Goal: Information Seeking & Learning: Learn about a topic

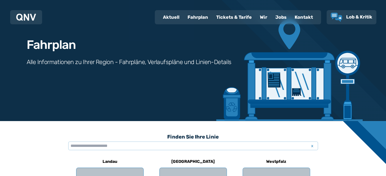
scroll to position [23, 0]
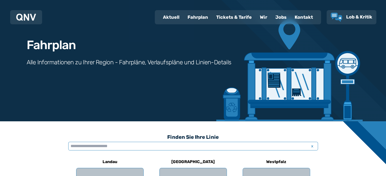
click at [131, 145] on input "text" at bounding box center [193, 146] width 250 height 9
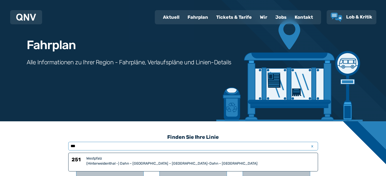
type input "***"
click at [118, 162] on div "(Hinterweidenthal -) Dahn – [GEOGRAPHIC_DATA] – [GEOGRAPHIC_DATA]-Dahn – [GEOGR…" at bounding box center [200, 163] width 228 height 5
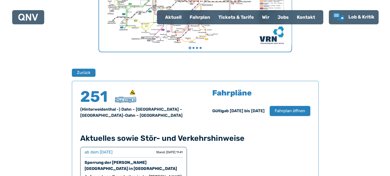
scroll to position [251, 0]
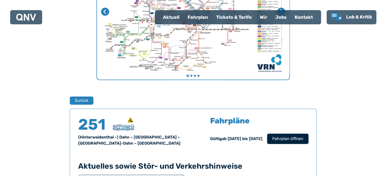
click at [287, 138] on span "Fahrplan öffnen" at bounding box center [287, 139] width 31 height 6
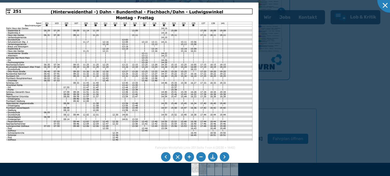
click at [190, 122] on img at bounding box center [129, 94] width 258 height 183
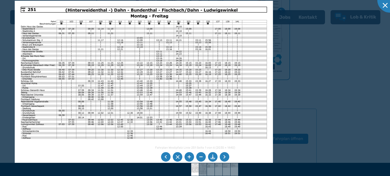
click at [205, 121] on img at bounding box center [144, 92] width 258 height 183
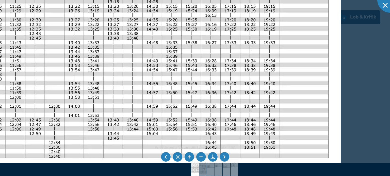
click at [211, 100] on img at bounding box center [82, 64] width 516 height 365
click at [203, 102] on img at bounding box center [82, 64] width 516 height 365
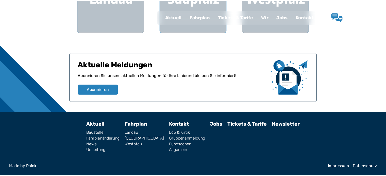
scroll to position [23, 0]
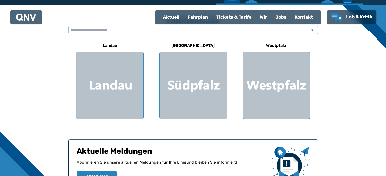
scroll to position [115, 0]
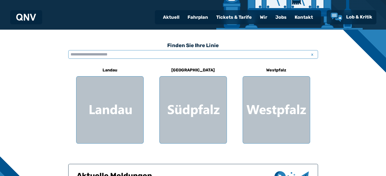
click at [100, 54] on input "text" at bounding box center [193, 54] width 250 height 9
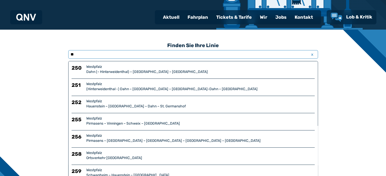
type input "**"
click at [133, 104] on div "Hauenstein – [GEOGRAPHIC_DATA] – Dahn – St. Germanshof" at bounding box center [200, 106] width 228 height 5
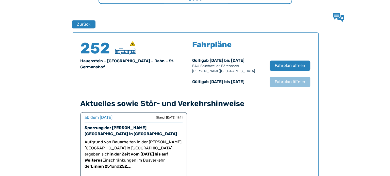
scroll to position [334, 0]
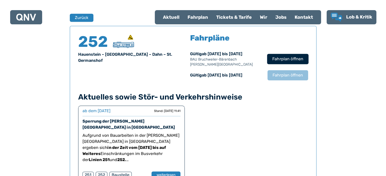
click at [275, 59] on span "Fahrplan öffnen" at bounding box center [287, 59] width 31 height 6
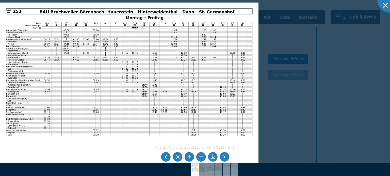
click at [222, 158] on li at bounding box center [224, 157] width 10 height 10
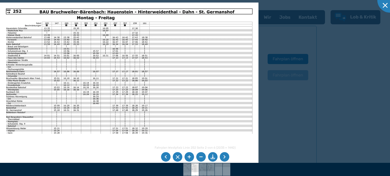
click at [222, 158] on li at bounding box center [224, 157] width 10 height 10
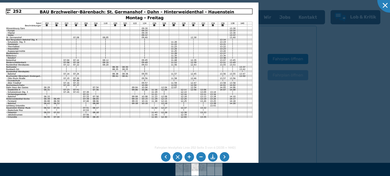
click at [222, 158] on li at bounding box center [224, 157] width 10 height 10
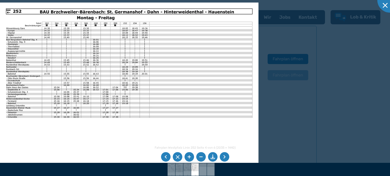
click at [222, 158] on li at bounding box center [224, 157] width 10 height 10
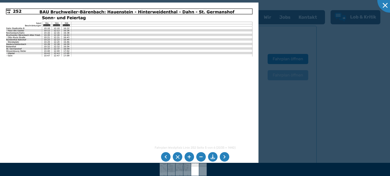
click at [222, 158] on li at bounding box center [224, 157] width 10 height 10
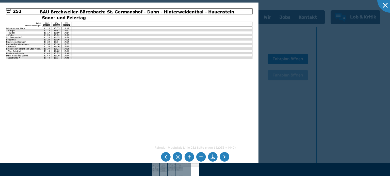
click at [164, 157] on li at bounding box center [166, 157] width 10 height 10
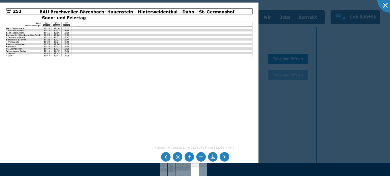
click at [165, 157] on li at bounding box center [166, 157] width 10 height 10
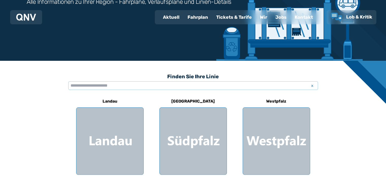
scroll to position [84, 0]
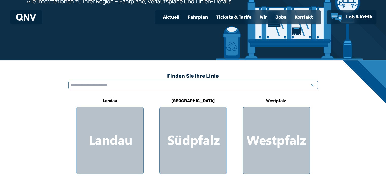
click at [134, 87] on input "text" at bounding box center [193, 85] width 250 height 9
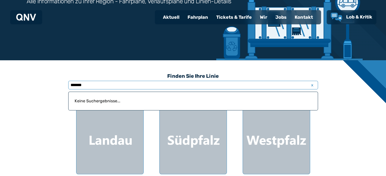
type input "*******"
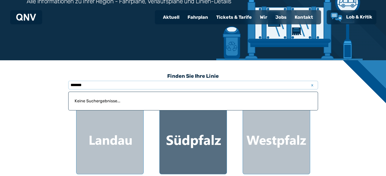
click at [198, 139] on div at bounding box center [193, 140] width 67 height 67
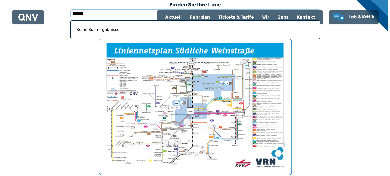
scroll to position [156, 0]
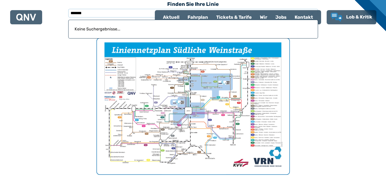
click at [208, 129] on img "1 von 1" at bounding box center [193, 107] width 192 height 136
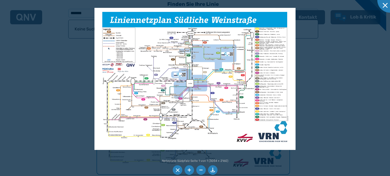
click at [232, 78] on img at bounding box center [194, 79] width 201 height 142
click at [206, 73] on img at bounding box center [194, 79] width 201 height 142
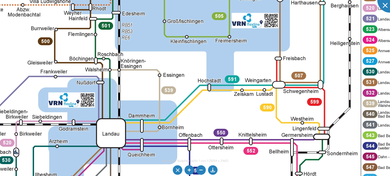
click at [318, 46] on img at bounding box center [130, 116] width 775 height 548
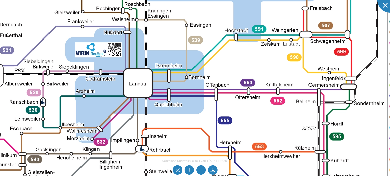
click at [273, 38] on img at bounding box center [157, 66] width 775 height 548
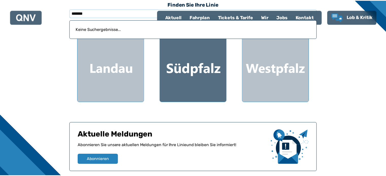
scroll to position [84, 0]
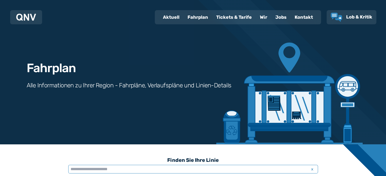
click at [160, 172] on input "text" at bounding box center [193, 169] width 250 height 9
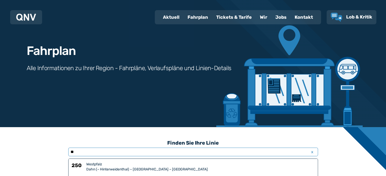
scroll to position [11, 0]
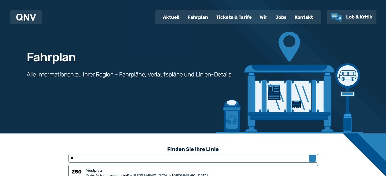
type input "**"
click at [309, 158] on span "x" at bounding box center [312, 158] width 7 height 6
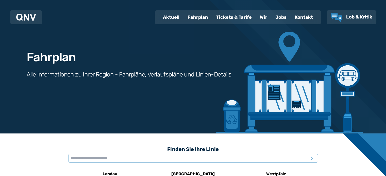
click at [196, 16] on div "Fahrplan" at bounding box center [197, 17] width 29 height 13
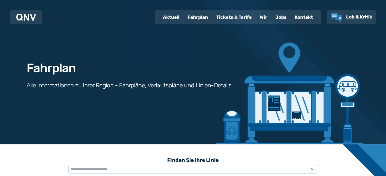
drag, startPoint x: 385, startPoint y: 65, endPoint x: 389, endPoint y: 66, distance: 4.6
click at [386, 66] on html "Aktuell Fahrplan Tickets & Tarife Wir Jobs Kontakt Lob & Kritik Fahrplan Alle I…" at bounding box center [193, 88] width 386 height 176
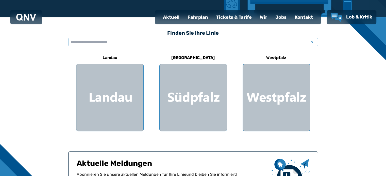
scroll to position [127, 0]
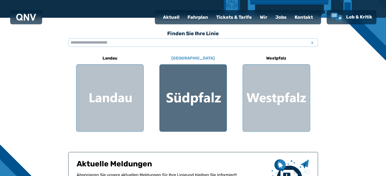
click at [200, 102] on div at bounding box center [193, 98] width 67 height 67
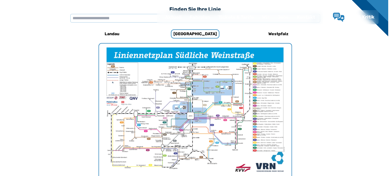
scroll to position [156, 0]
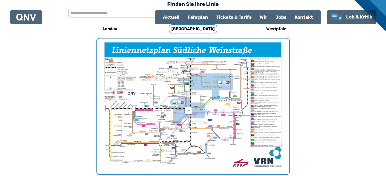
click at [207, 116] on img "1 von 1" at bounding box center [193, 107] width 192 height 136
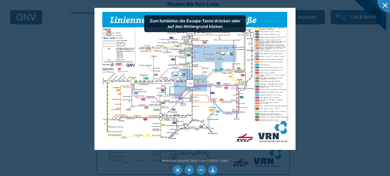
click at [187, 112] on img at bounding box center [194, 79] width 201 height 142
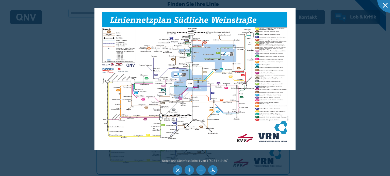
click at [209, 69] on img at bounding box center [194, 79] width 201 height 142
click at [198, 93] on img at bounding box center [194, 79] width 201 height 142
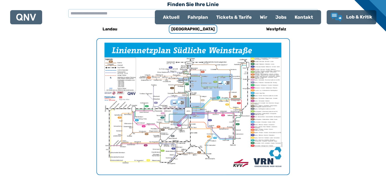
scroll to position [156, 0]
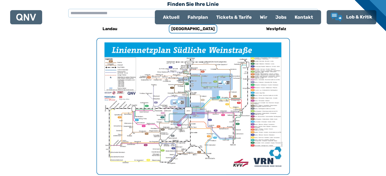
click at [241, 16] on div "Tickets & Tarife" at bounding box center [234, 17] width 44 height 13
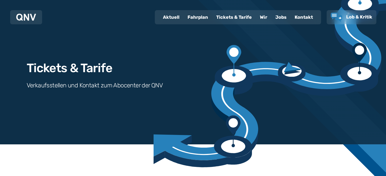
click at [195, 19] on div "Fahrplan" at bounding box center [197, 17] width 29 height 13
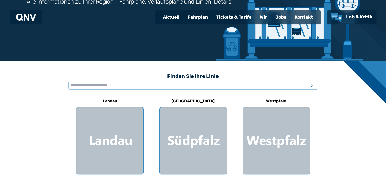
scroll to position [64, 0]
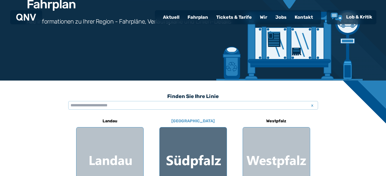
click at [182, 155] on div at bounding box center [193, 161] width 67 height 67
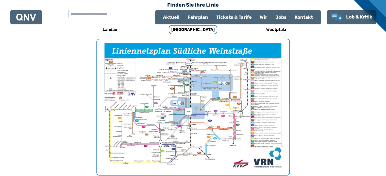
scroll to position [156, 0]
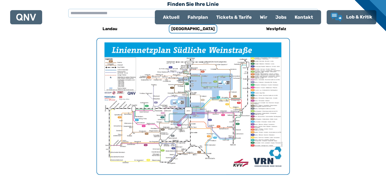
click at [170, 149] on img "1 von 1" at bounding box center [193, 107] width 192 height 136
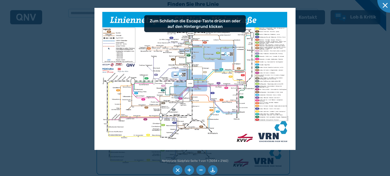
click at [176, 125] on img at bounding box center [194, 79] width 201 height 142
click at [142, 120] on img at bounding box center [194, 79] width 201 height 142
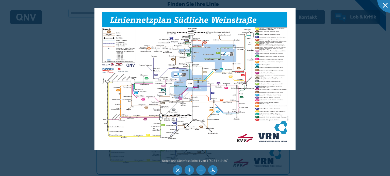
click at [142, 120] on img at bounding box center [194, 79] width 201 height 142
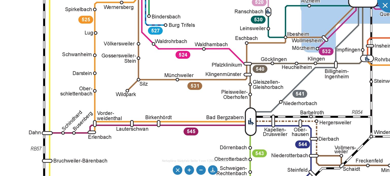
click at [178, 162] on div "Netzpläne Südpfalz Seite 1 von 1 (3054 × 2160) 100%" at bounding box center [195, 88] width 390 height 176
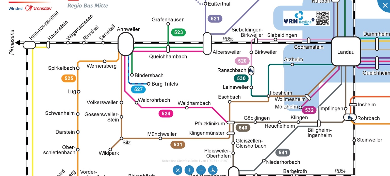
click at [154, 156] on img at bounding box center [365, 35] width 775 height 548
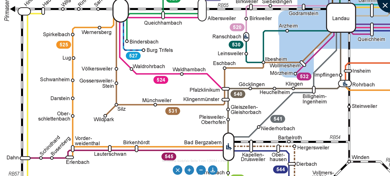
click at [383, 7] on div at bounding box center [389, -1] width 25 height 25
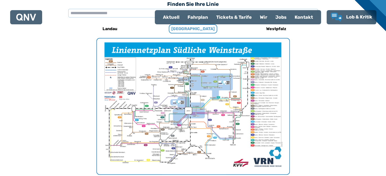
click at [190, 30] on h6 "[GEOGRAPHIC_DATA]" at bounding box center [193, 28] width 48 height 9
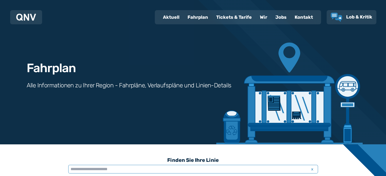
click at [190, 170] on input "text" at bounding box center [193, 169] width 250 height 9
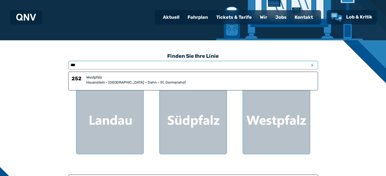
scroll to position [105, 0]
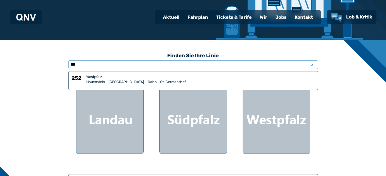
type input "***"
click at [122, 78] on div "Westpfalz" at bounding box center [200, 77] width 228 height 5
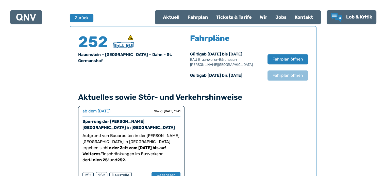
scroll to position [334, 0]
click at [168, 172] on button "weiterlesen" at bounding box center [165, 175] width 29 height 7
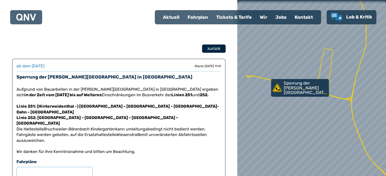
click at [213, 49] on span "zurück" at bounding box center [213, 49] width 13 height 6
select select "*"
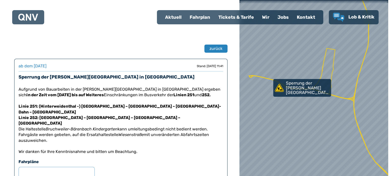
scroll to position [334, 0]
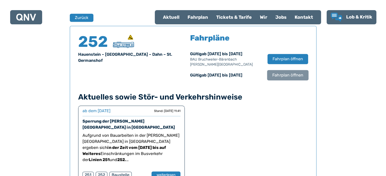
click at [287, 76] on span "Fahrplan öffnen" at bounding box center [287, 75] width 31 height 6
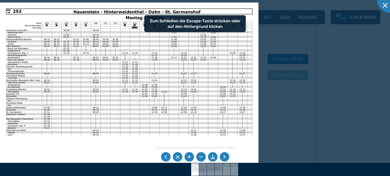
click at [227, 158] on li at bounding box center [224, 157] width 10 height 10
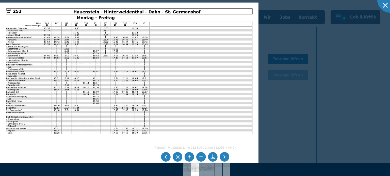
click at [227, 158] on li at bounding box center [224, 157] width 10 height 10
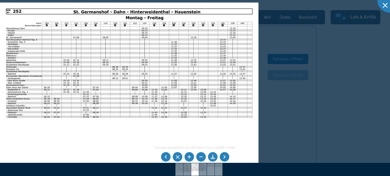
click at [227, 158] on li at bounding box center [224, 157] width 10 height 10
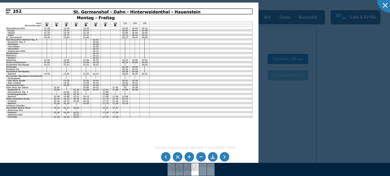
click at [227, 158] on li at bounding box center [224, 157] width 10 height 10
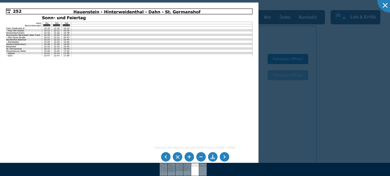
click at [97, 47] on img at bounding box center [129, 94] width 258 height 183
click at [165, 158] on li at bounding box center [166, 157] width 10 height 10
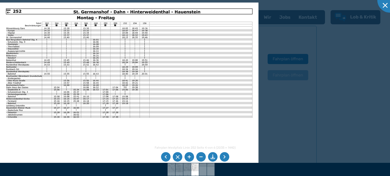
click at [165, 158] on li at bounding box center [166, 157] width 10 height 10
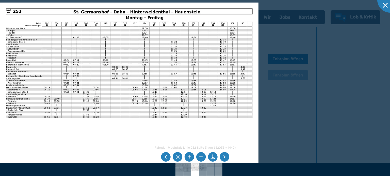
click at [165, 158] on li at bounding box center [166, 157] width 10 height 10
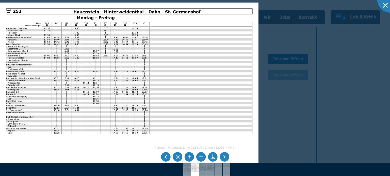
click at [222, 156] on li at bounding box center [224, 157] width 10 height 10
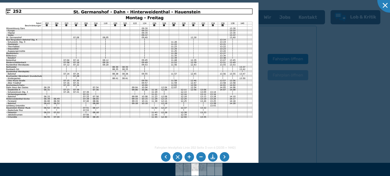
click at [222, 156] on li at bounding box center [224, 157] width 10 height 10
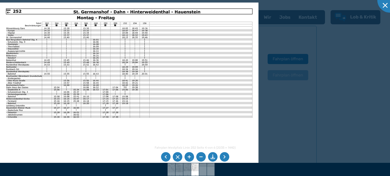
click at [222, 156] on li at bounding box center [224, 157] width 10 height 10
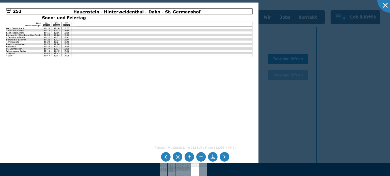
click at [164, 157] on li at bounding box center [166, 157] width 10 height 10
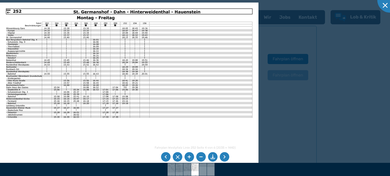
click at [164, 157] on li at bounding box center [166, 157] width 10 height 10
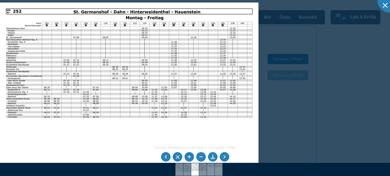
click at [164, 157] on li at bounding box center [166, 157] width 10 height 10
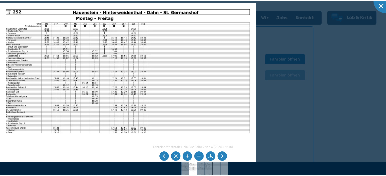
scroll to position [105, 0]
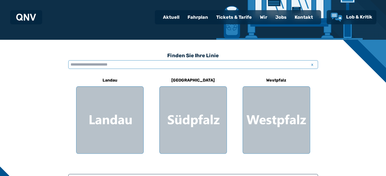
click at [98, 67] on input "text" at bounding box center [193, 64] width 250 height 9
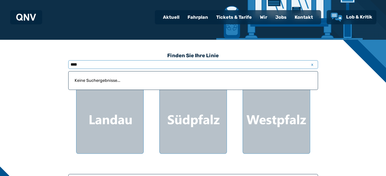
type input "****"
